Goal: Task Accomplishment & Management: Complete application form

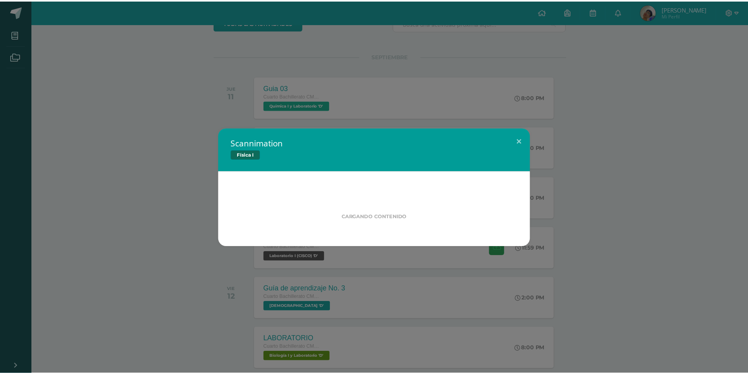
scroll to position [79, 0]
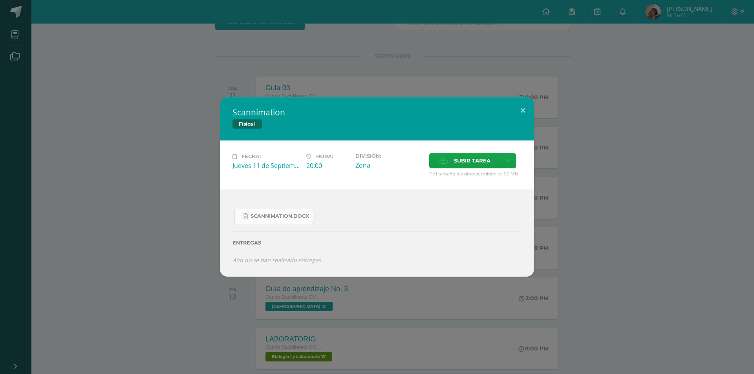
click at [289, 224] on link "Scannimation.docx" at bounding box center [274, 216] width 79 height 15
click at [302, 86] on div "Scannimation Física I Fecha: Jueves 11 de Septiembre Hora: 20:00 División: Zona…" at bounding box center [377, 187] width 754 height 374
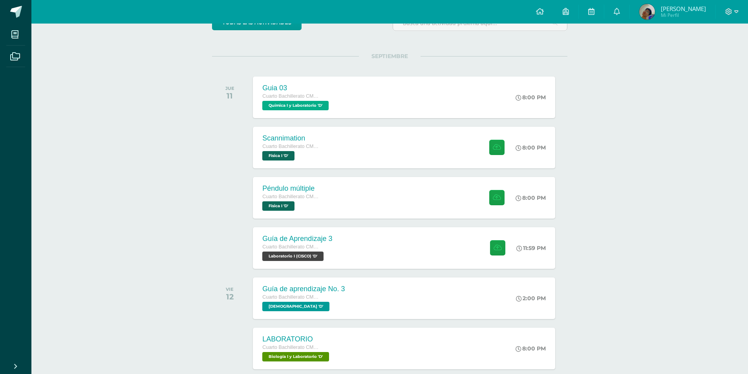
click at [240, 374] on html "Mis cursos Archivos Cerrar panel Biblia Cuarto Bachillerato CMP Bachillerato en…" at bounding box center [374, 320] width 748 height 799
click at [399, 143] on div "Scannimation Cuarto Bachillerato CMP Bachillerato en CCLL con Orientación en Co…" at bounding box center [404, 148] width 305 height 42
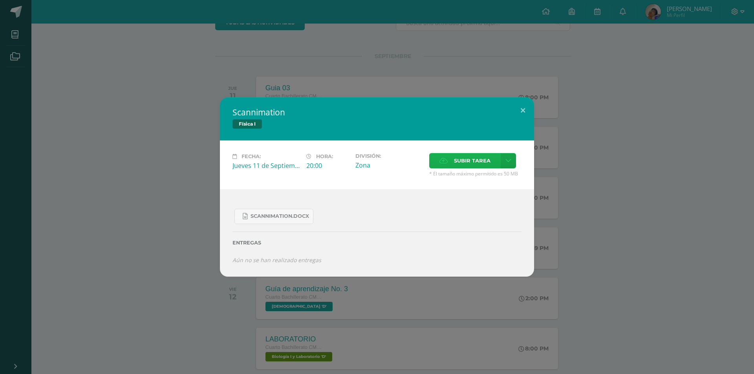
click at [448, 158] on icon at bounding box center [444, 160] width 8 height 5
click at [0, 0] on input "Subir tarea" at bounding box center [0, 0] width 0 height 0
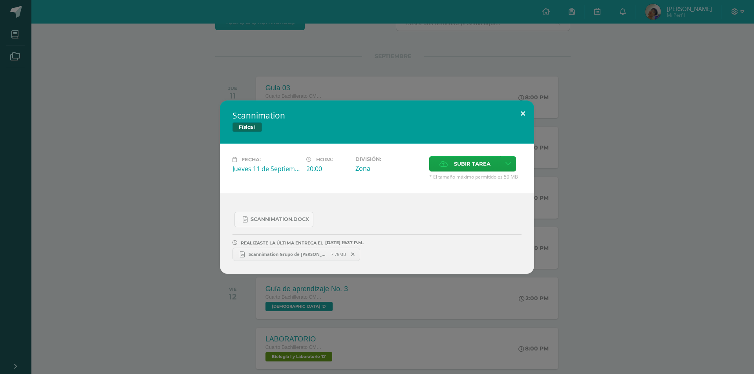
click at [523, 114] on button at bounding box center [523, 114] width 22 height 27
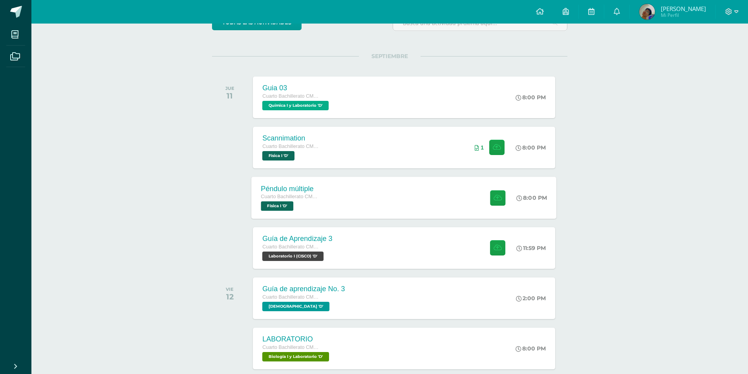
click at [453, 206] on div "Péndulo múltiple Cuarto Bachillerato CMP Bachillerato en CCLL con Orientación e…" at bounding box center [404, 198] width 305 height 42
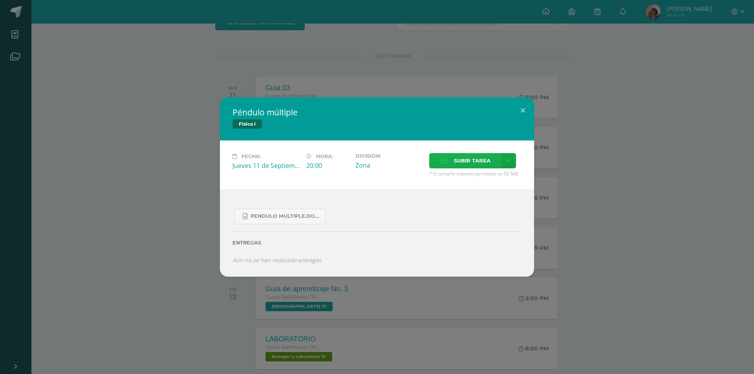
click at [467, 166] on span "Subir tarea" at bounding box center [472, 161] width 37 height 15
click at [0, 0] on input "Subir tarea" at bounding box center [0, 0] width 0 height 0
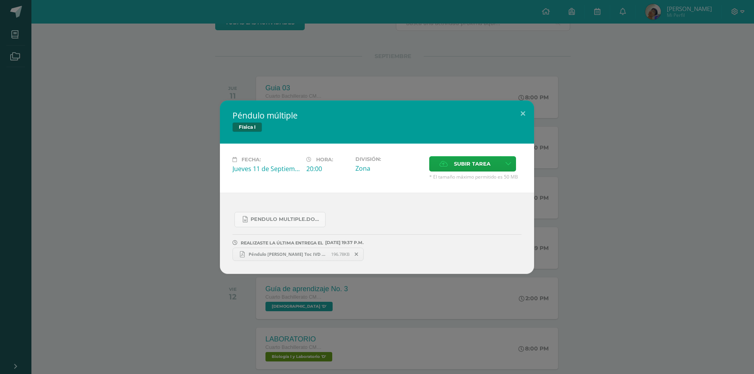
click at [308, 250] on link "Péndulo Juan Carlos Cor Toc IVD 6.pdf 196.78KB" at bounding box center [298, 254] width 131 height 13
click at [618, 143] on div "Péndulo múltiple Física I Fecha: Jueves 11 de Septiembre Hora: 20:00 División: …" at bounding box center [377, 188] width 748 height 174
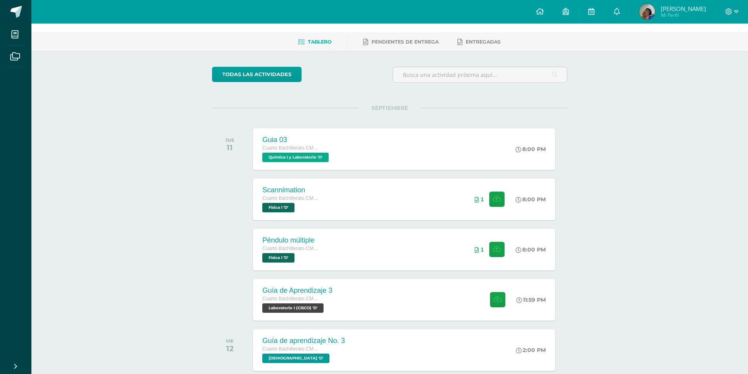
scroll to position [0, 0]
